Goal: Book appointment/travel/reservation

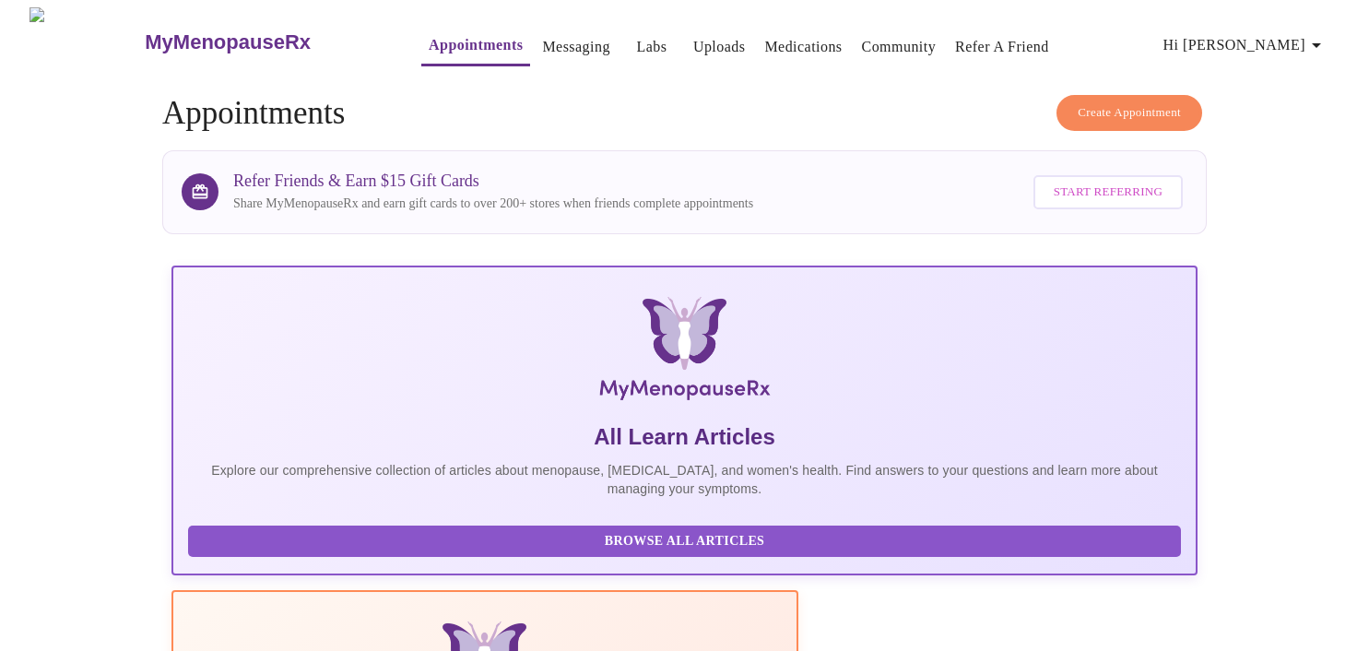
scroll to position [356, 0]
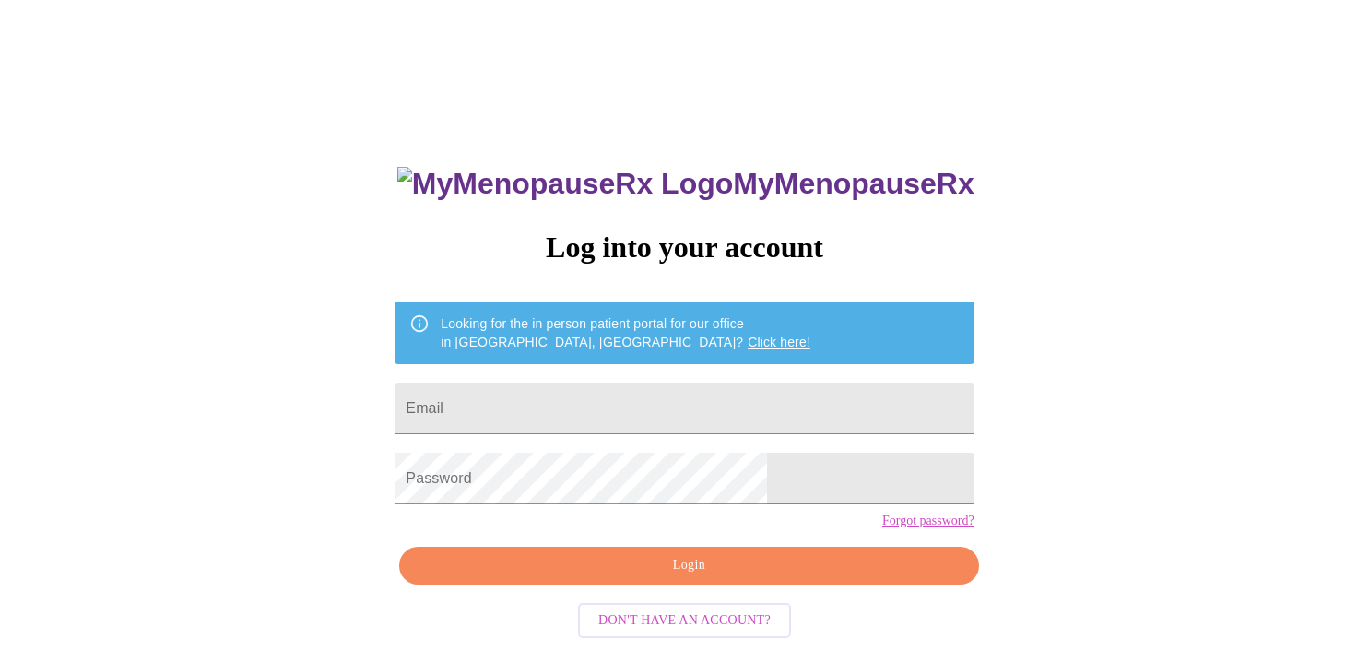
scroll to position [27, 0]
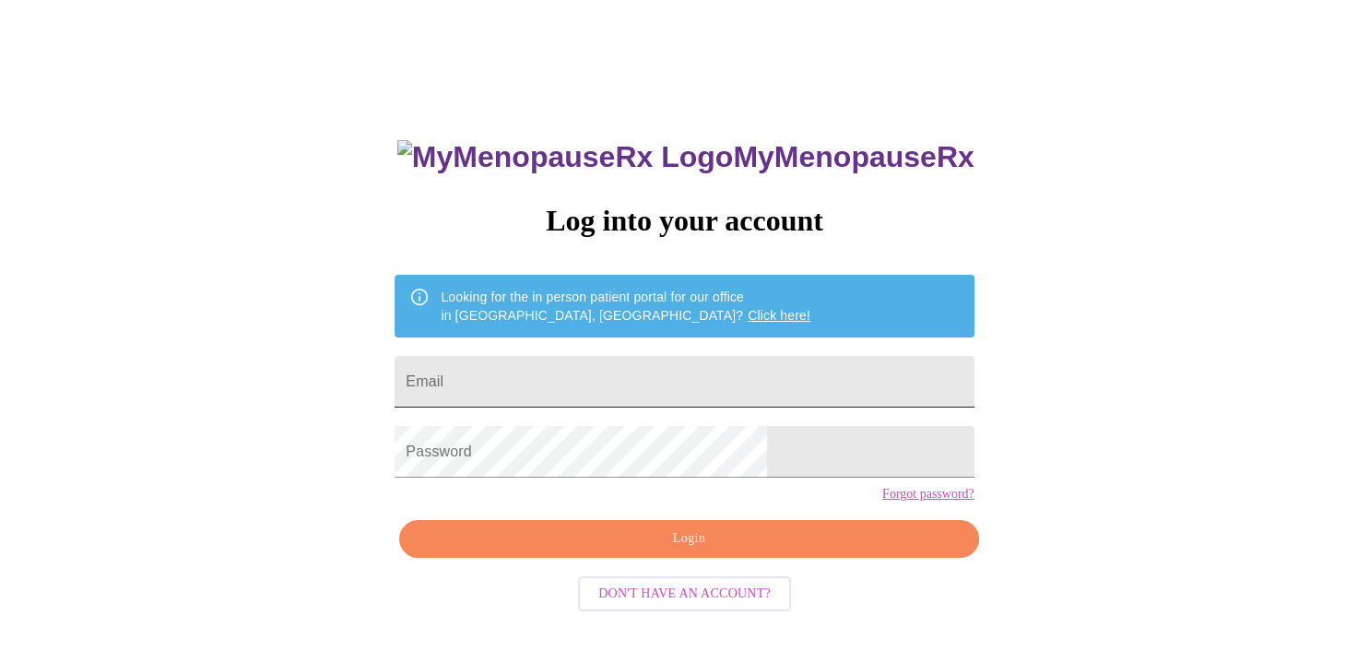
click at [552, 377] on input "Email" at bounding box center [684, 382] width 579 height 52
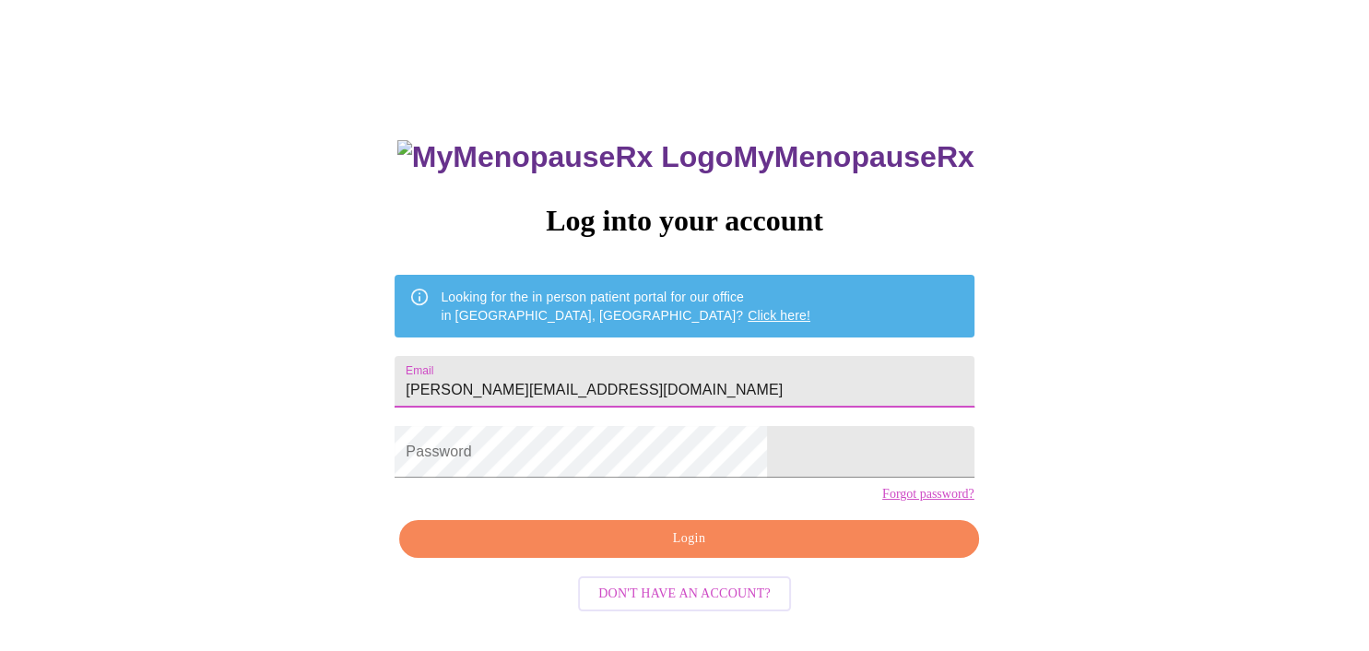
type input "[PERSON_NAME][EMAIL_ADDRESS][DOMAIN_NAME]"
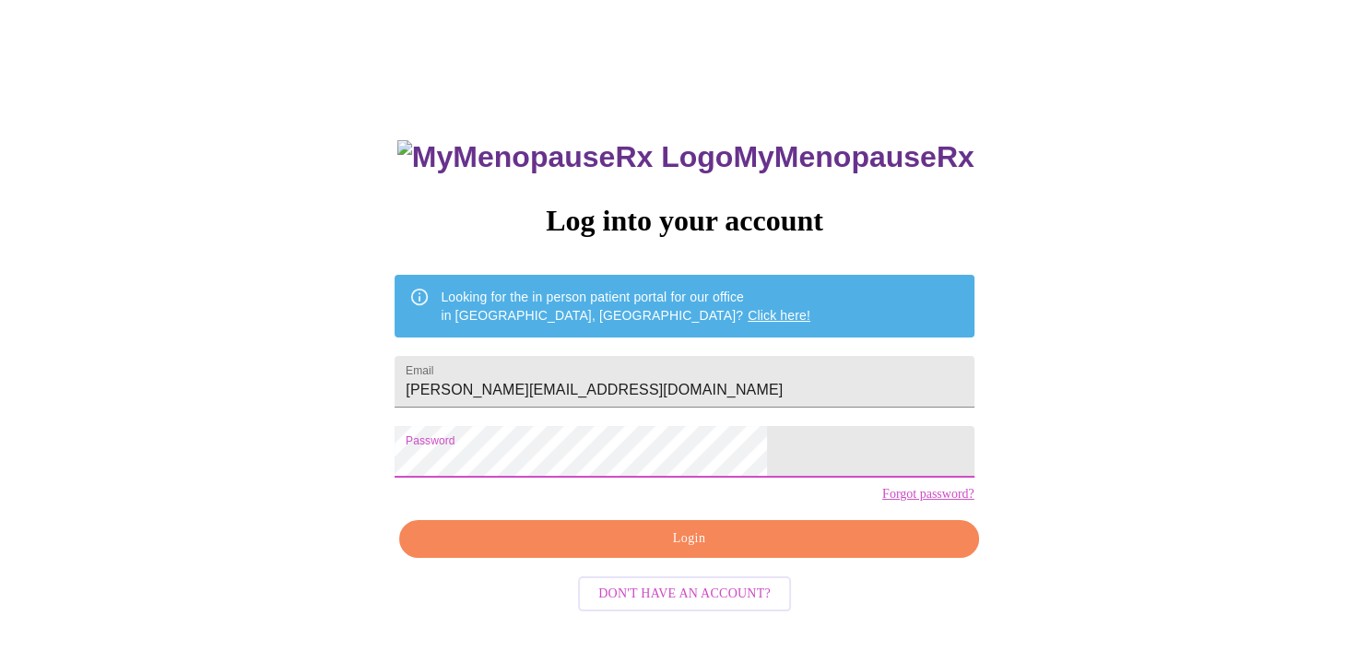
click at [695, 558] on button "Login" at bounding box center [688, 539] width 579 height 38
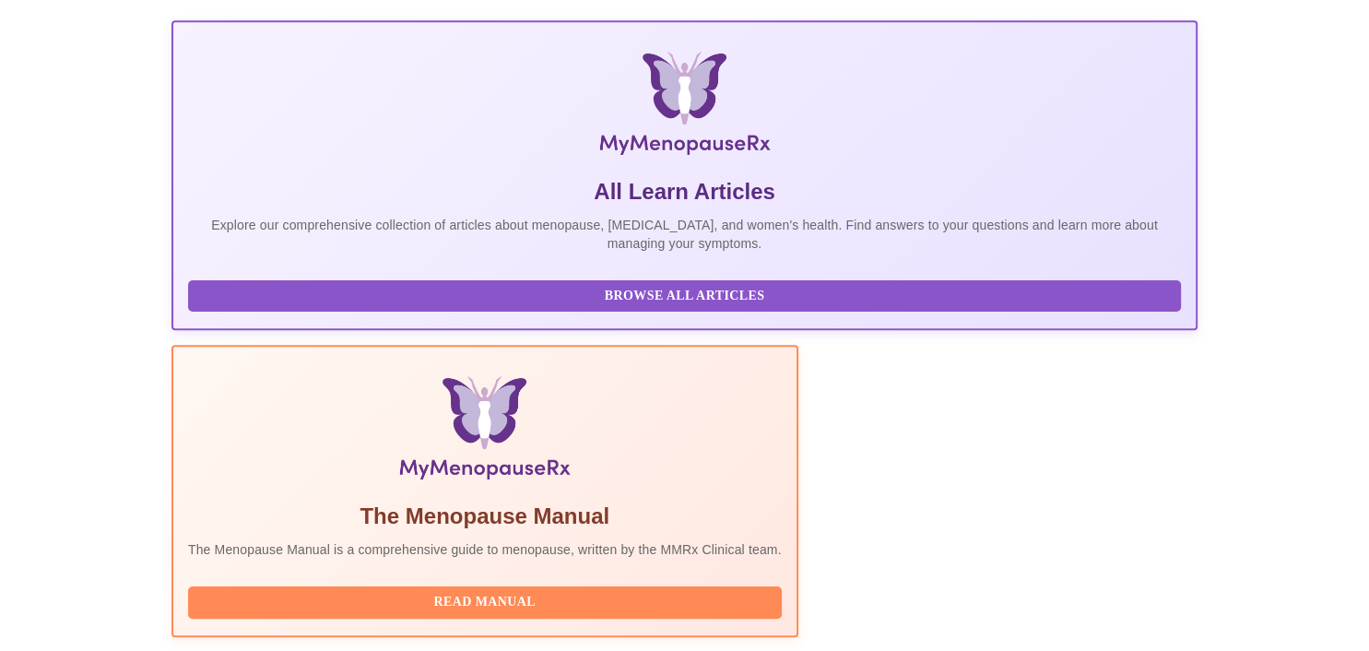
scroll to position [356, 0]
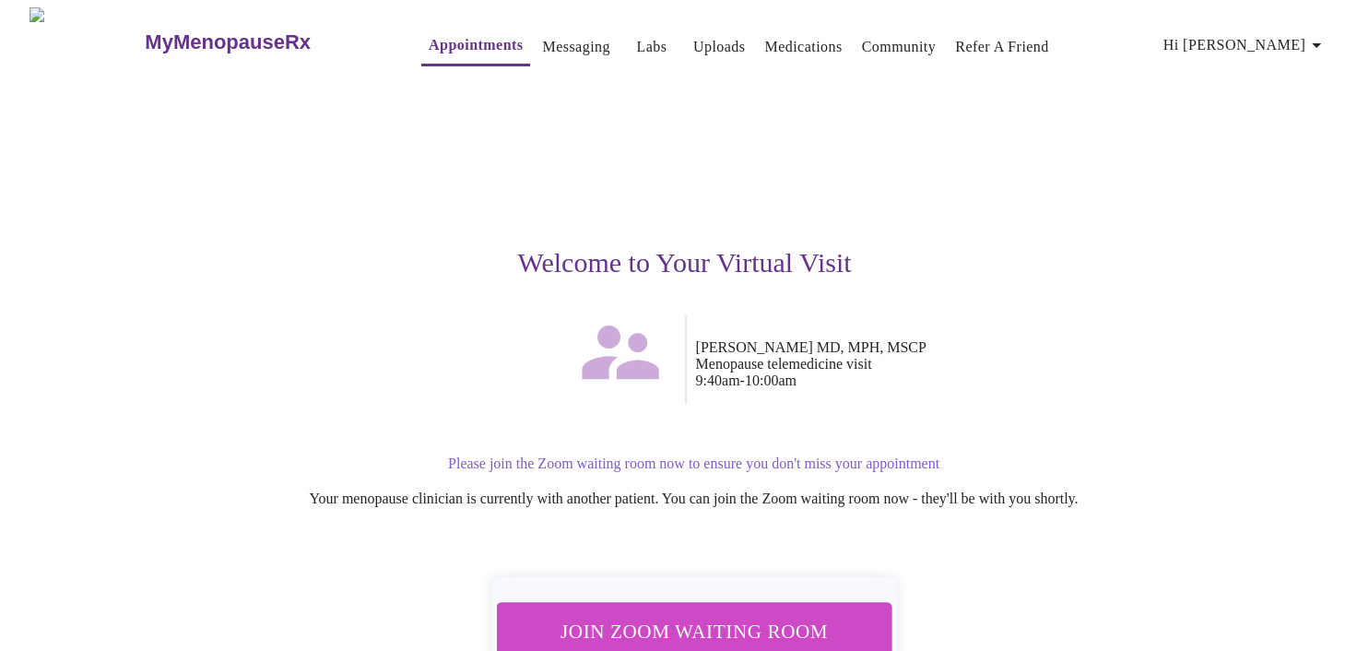
click at [757, 625] on span "Join Zoom Waiting Room" at bounding box center [694, 630] width 360 height 35
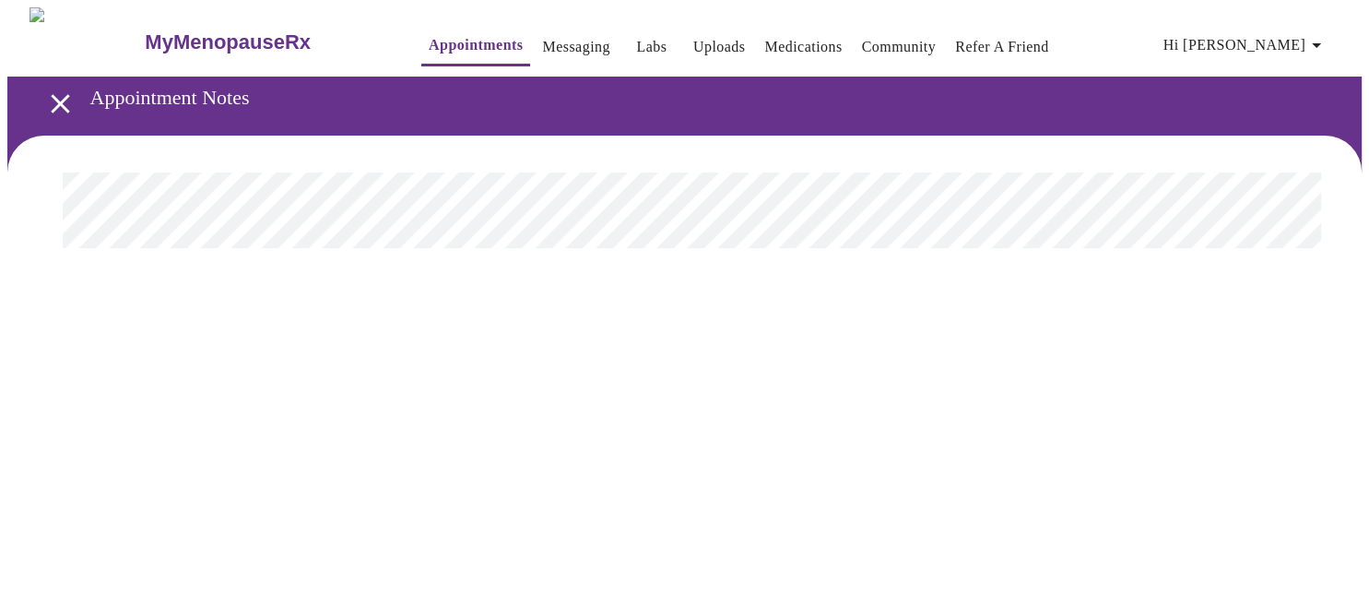
click at [148, 41] on h3 "MyMenopauseRx" at bounding box center [228, 42] width 166 height 24
